Goal: Transaction & Acquisition: Subscribe to service/newsletter

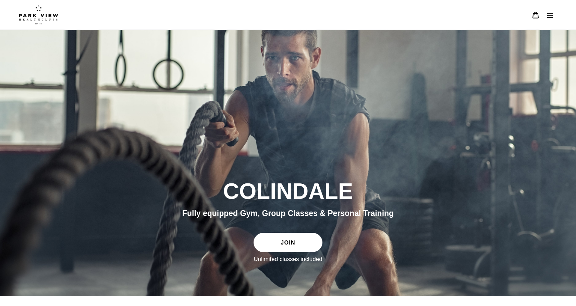
click at [46, 15] on img at bounding box center [38, 14] width 39 height 19
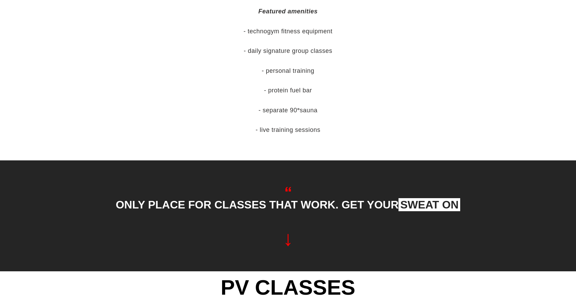
scroll to position [658, 0]
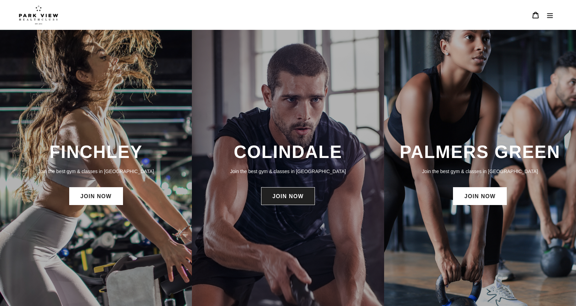
click at [279, 199] on link "JOIN NOW" at bounding box center [288, 196] width 54 height 18
click at [258, 138] on div "COLINDALE Join the best gym & classes in London JOIN NOW" at bounding box center [288, 174] width 192 height 288
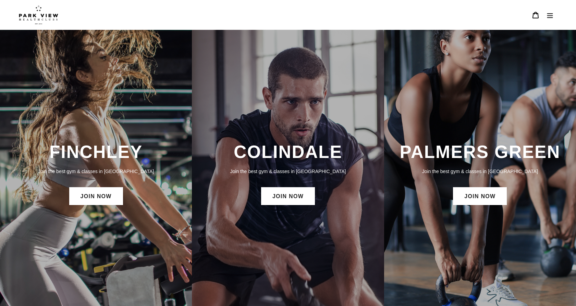
click at [548, 14] on icon "Menu" at bounding box center [550, 15] width 7 height 7
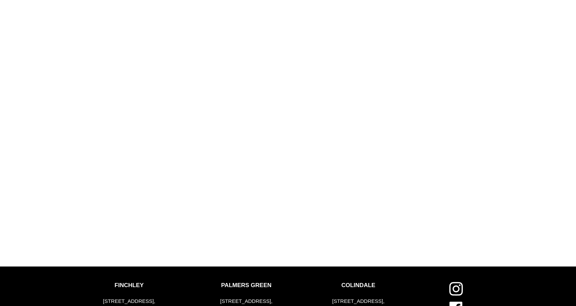
scroll to position [807, 0]
